Goal: Transaction & Acquisition: Purchase product/service

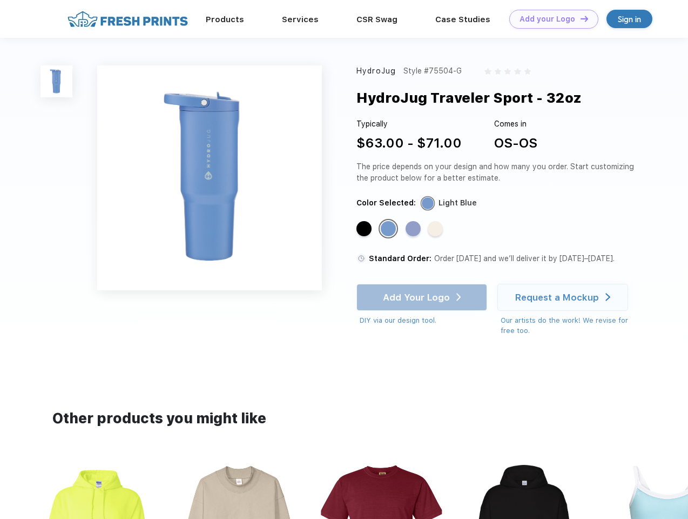
click at [550, 19] on link "Add your Logo Design Tool" at bounding box center [554, 19] width 89 height 19
click at [0, 0] on div "Design Tool" at bounding box center [0, 0] width 0 height 0
click at [580, 18] on link "Add your Logo Design Tool" at bounding box center [554, 19] width 89 height 19
click at [57, 81] on img at bounding box center [57, 81] width 32 height 32
click at [365, 229] on div "Standard Color" at bounding box center [364, 228] width 15 height 15
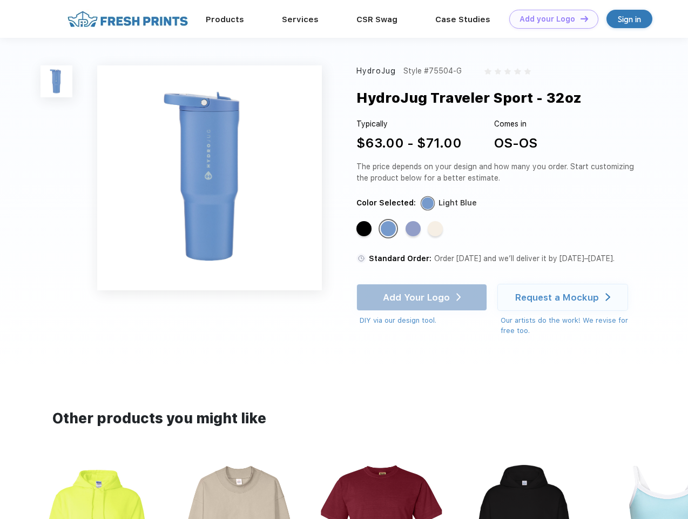
click at [390, 229] on div "Standard Color" at bounding box center [388, 228] width 15 height 15
click at [414, 229] on div "Standard Color" at bounding box center [413, 228] width 15 height 15
click at [437, 229] on div "Standard Color" at bounding box center [435, 228] width 15 height 15
click at [423, 297] on div "Add Your Logo DIY via our design tool. Ah shoot! This product isn't up in our d…" at bounding box center [422, 305] width 131 height 42
click at [565, 297] on div "Request a Mockup" at bounding box center [557, 297] width 84 height 11
